Goal: Information Seeking & Learning: Learn about a topic

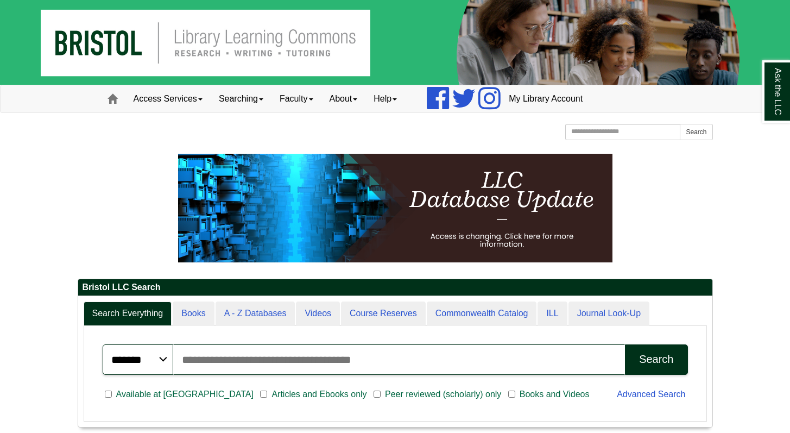
scroll to position [3, 0]
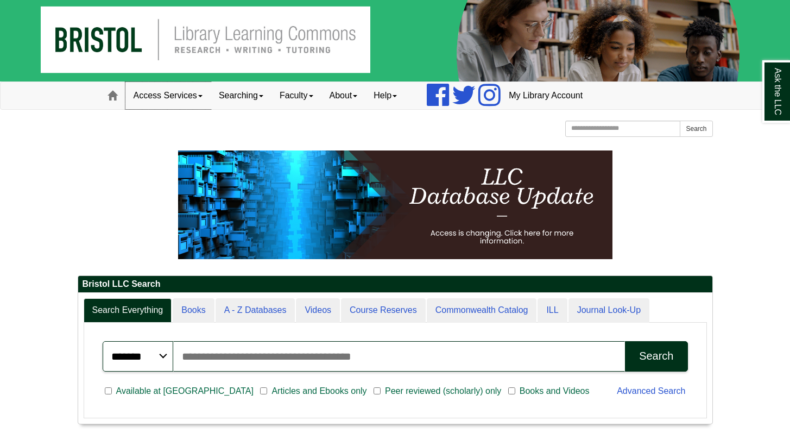
click at [205, 98] on link "Access Services" at bounding box center [167, 95] width 85 height 27
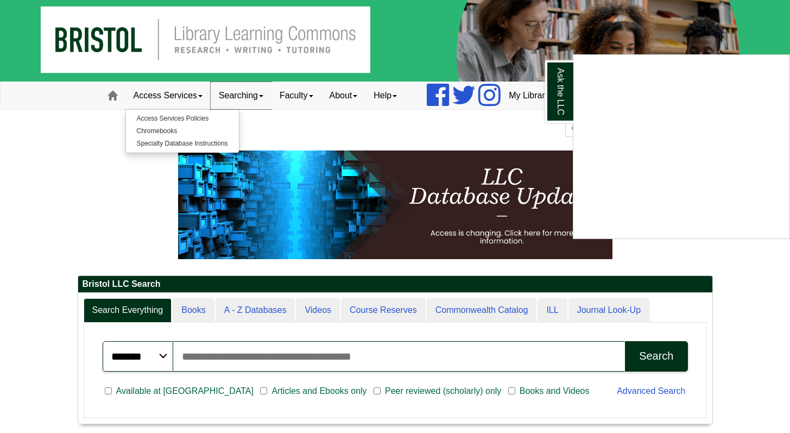
click at [263, 92] on div "Ask the LLC" at bounding box center [395, 216] width 790 height 433
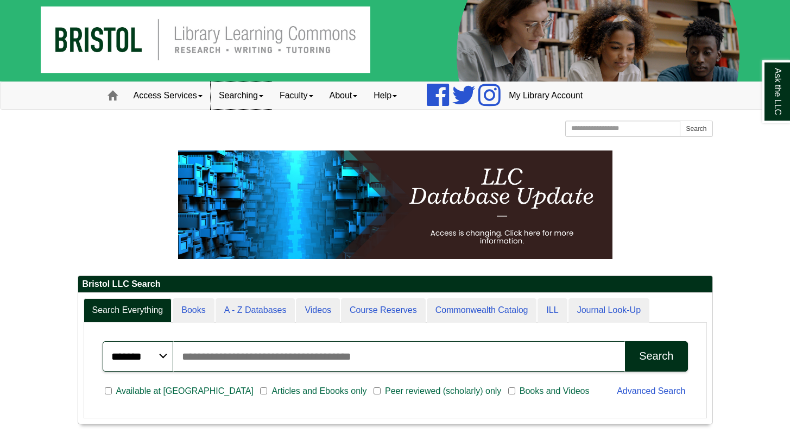
click at [263, 92] on link "Searching" at bounding box center [241, 95] width 61 height 27
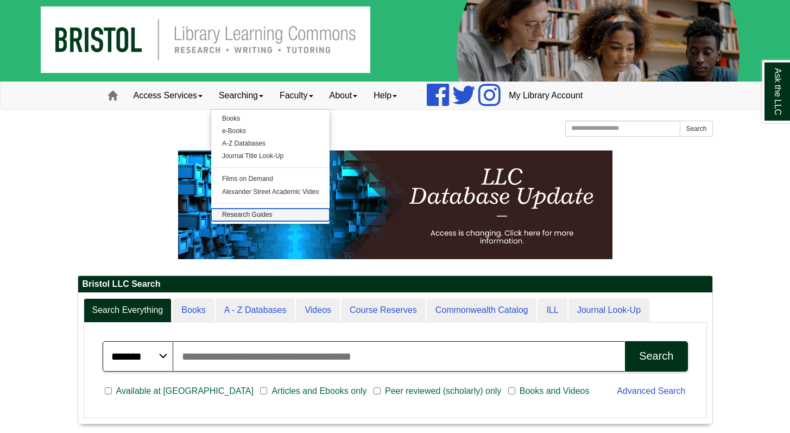
click at [252, 212] on link "Research Guides" at bounding box center [270, 215] width 119 height 12
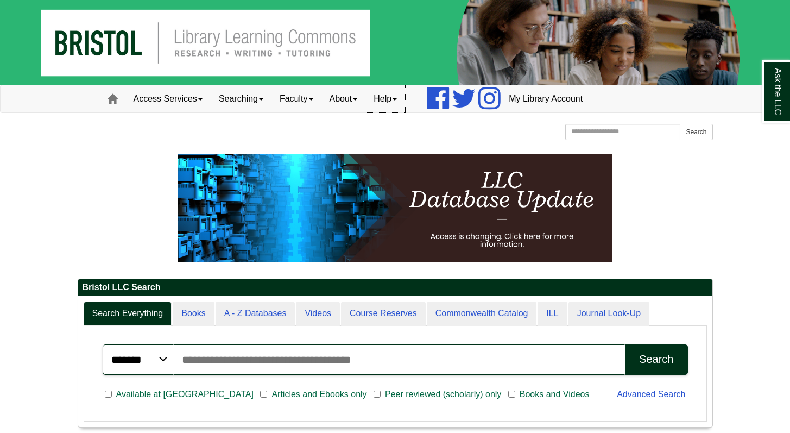
scroll to position [1, 0]
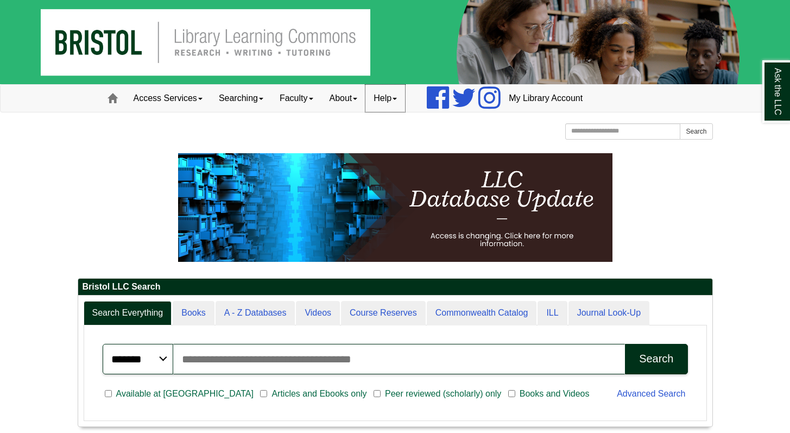
click at [405, 97] on link "Help" at bounding box center [385, 98] width 40 height 27
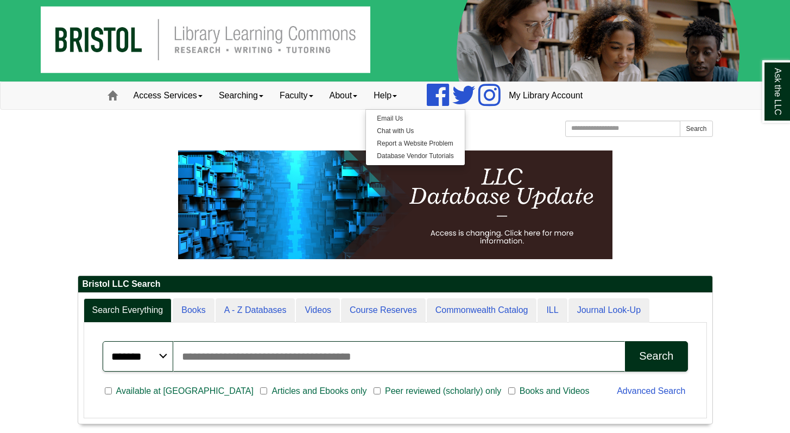
drag, startPoint x: 358, startPoint y: 123, endPoint x: 362, endPoint y: 110, distance: 13.6
click at [358, 122] on div "[GEOGRAPHIC_DATA] [GEOGRAPHIC_DATA] Learning Commons Homepage Homepage Home Sea…" at bounding box center [395, 130] width 635 height 19
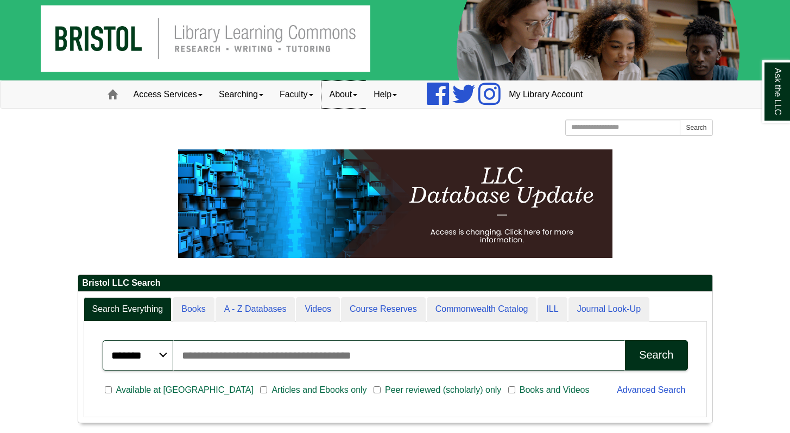
click at [357, 95] on span at bounding box center [355, 95] width 4 height 2
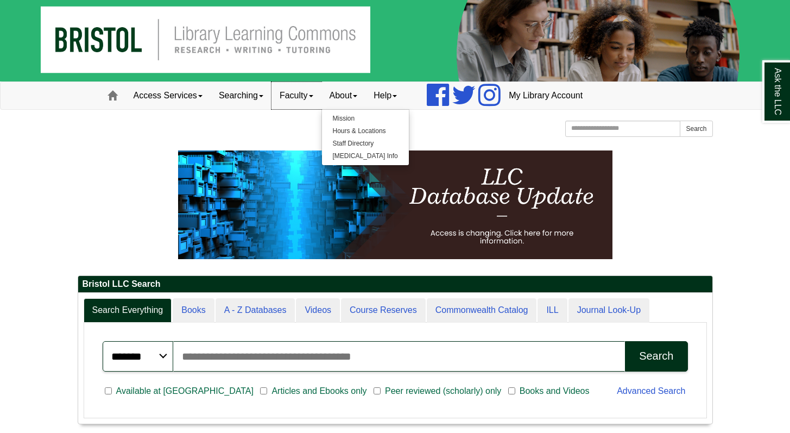
click at [319, 98] on link "Faculty" at bounding box center [297, 95] width 50 height 27
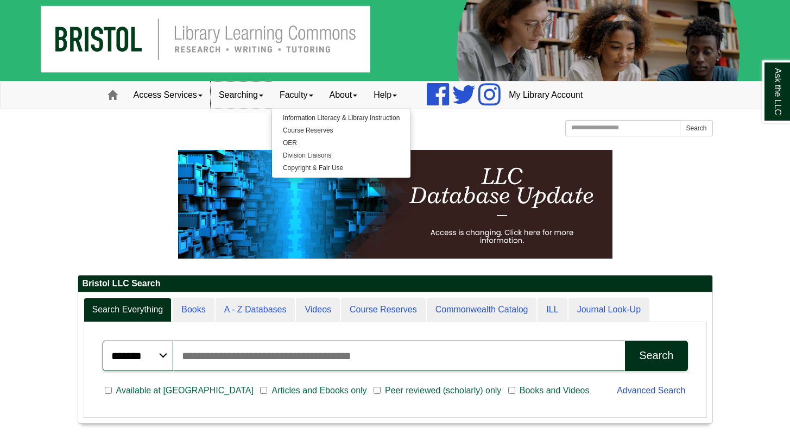
click at [268, 94] on link "Searching" at bounding box center [241, 94] width 61 height 27
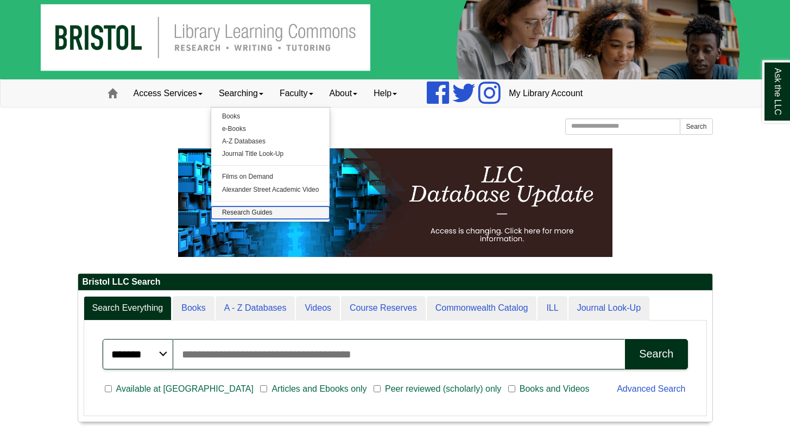
click at [255, 207] on link "Research Guides" at bounding box center [270, 212] width 119 height 12
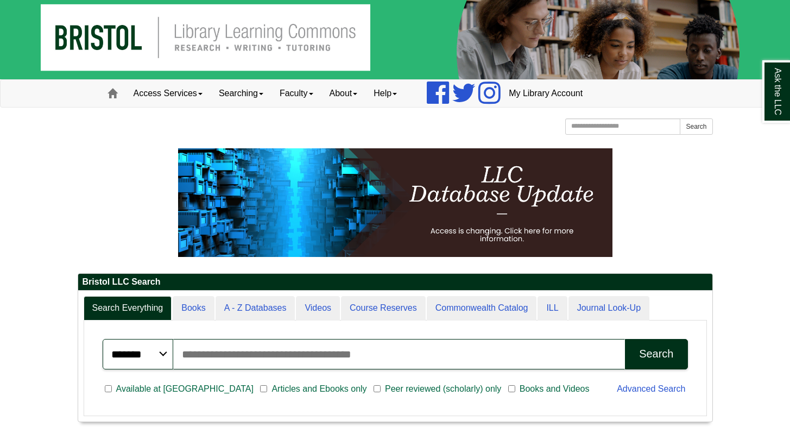
scroll to position [8, 0]
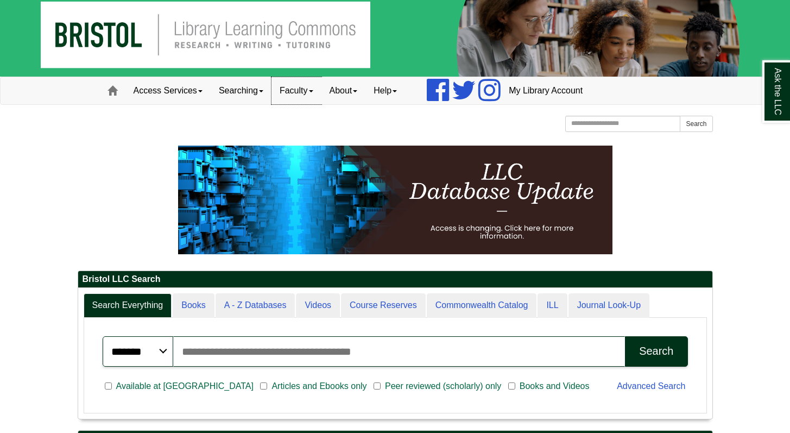
click at [315, 88] on link "Faculty" at bounding box center [297, 90] width 50 height 27
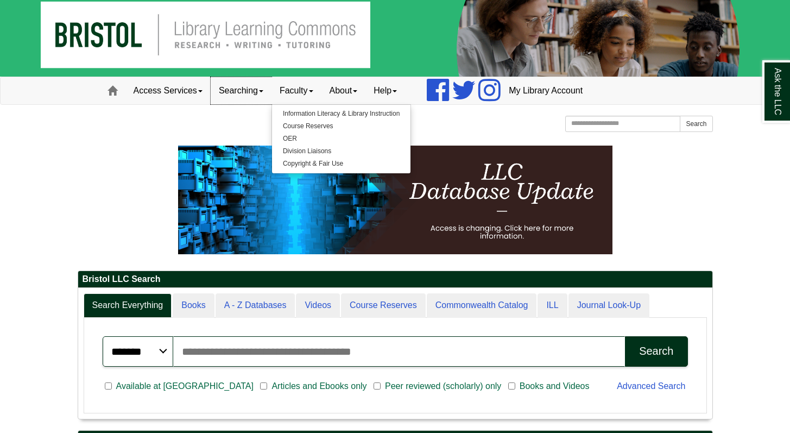
click at [268, 91] on link "Searching" at bounding box center [241, 90] width 61 height 27
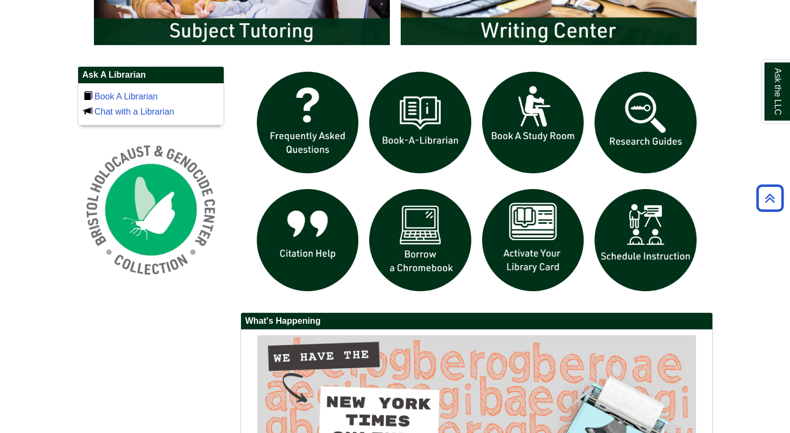
scroll to position [706, 0]
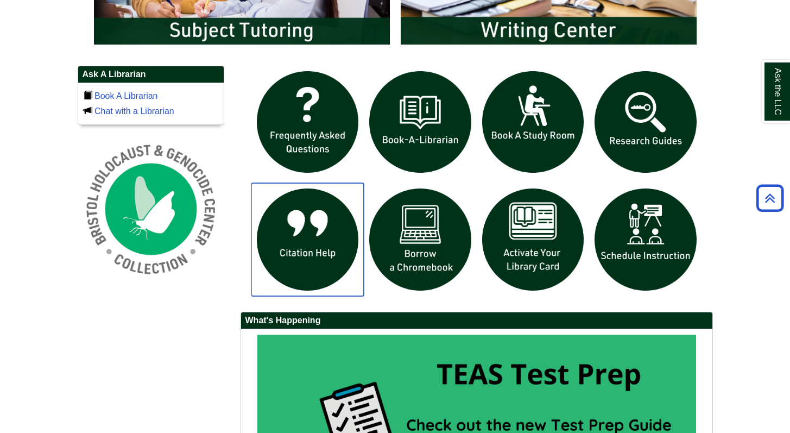
click at [286, 243] on img "slideshow" at bounding box center [307, 239] width 113 height 113
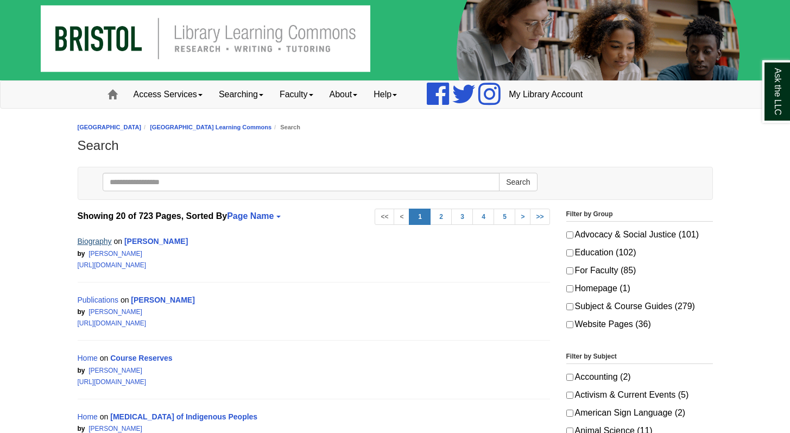
scroll to position [10, 0]
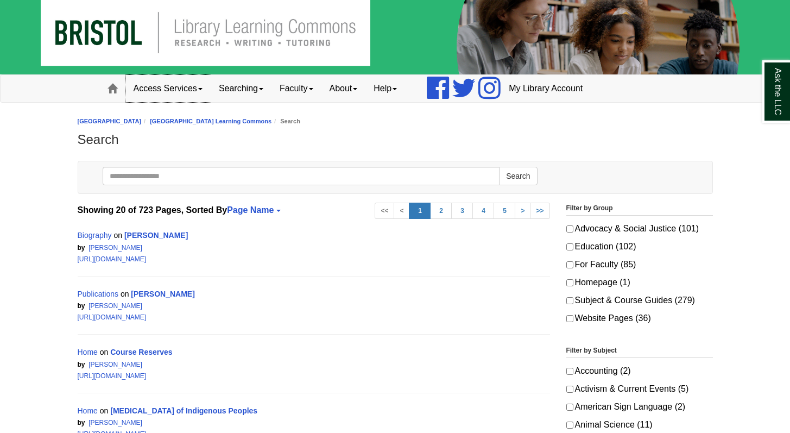
click at [201, 86] on link "Access Services" at bounding box center [167, 88] width 85 height 27
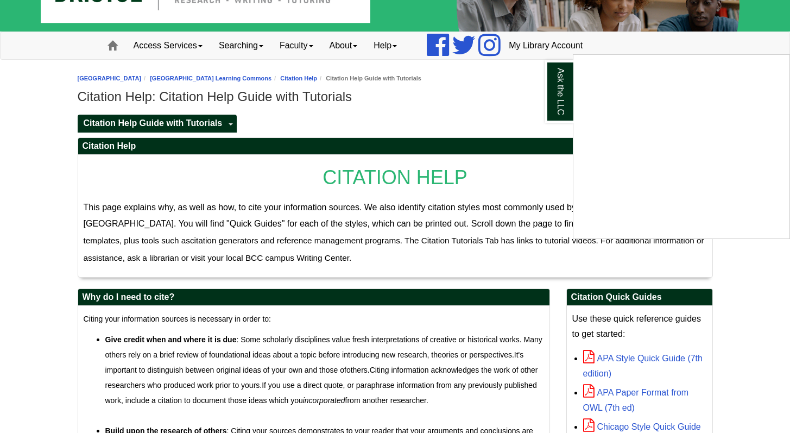
scroll to position [59, 0]
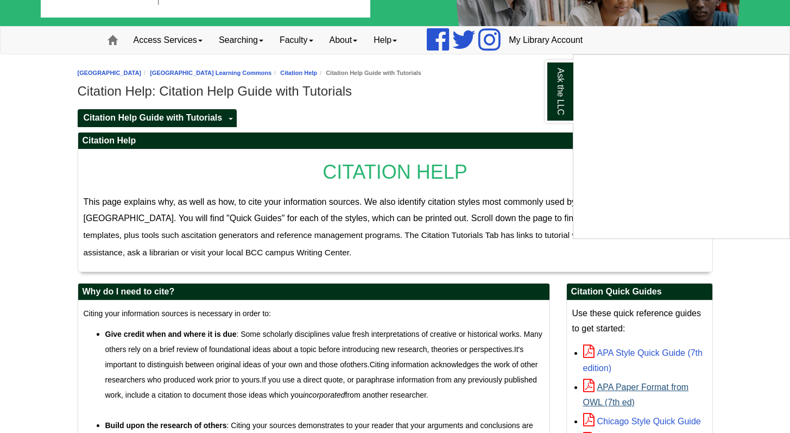
click at [650, 382] on div "Ask the LLC" at bounding box center [395, 216] width 790 height 433
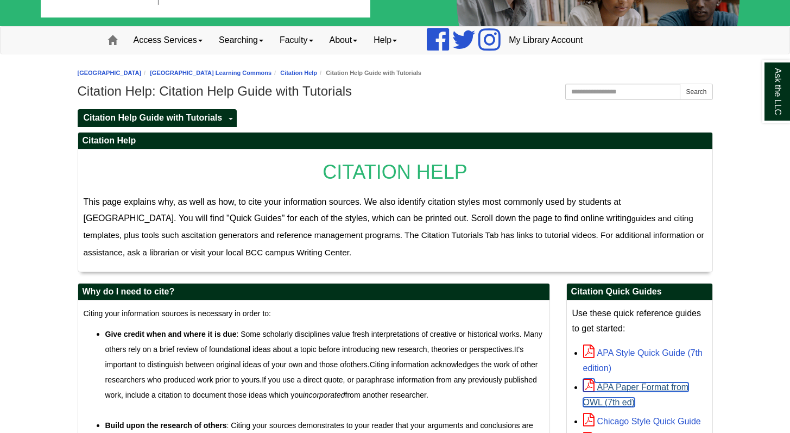
click at [651, 386] on link "APA Paper Format from OWL (7th ed)" at bounding box center [636, 394] width 106 height 24
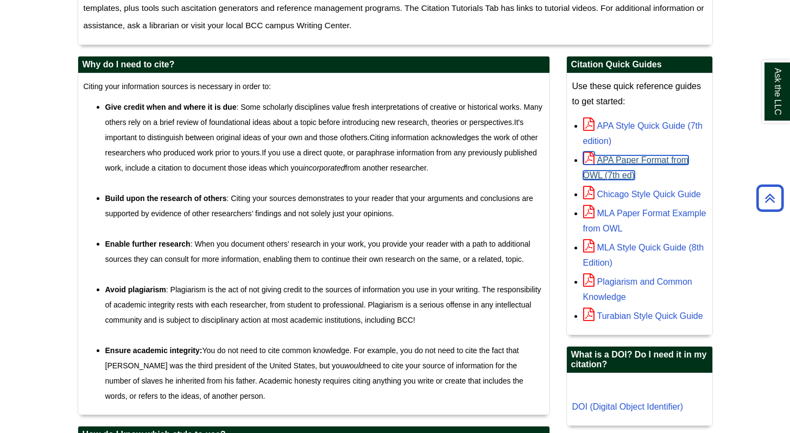
scroll to position [286, 0]
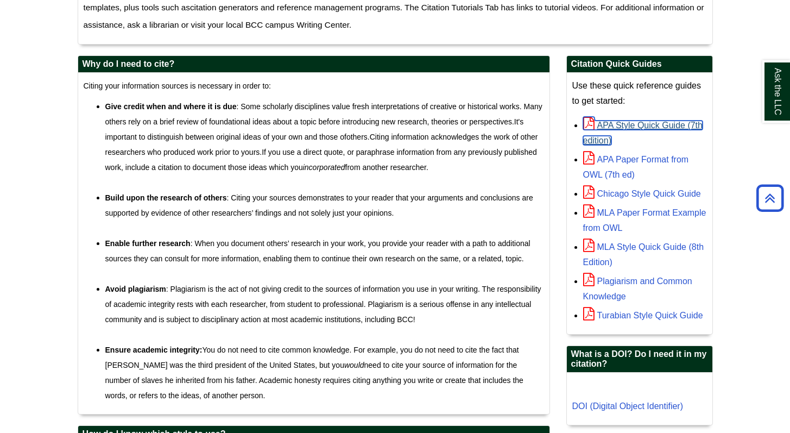
click at [652, 125] on link "APA Style Quick Guide (7th edition)" at bounding box center [642, 133] width 119 height 24
